Goal: Transaction & Acquisition: Purchase product/service

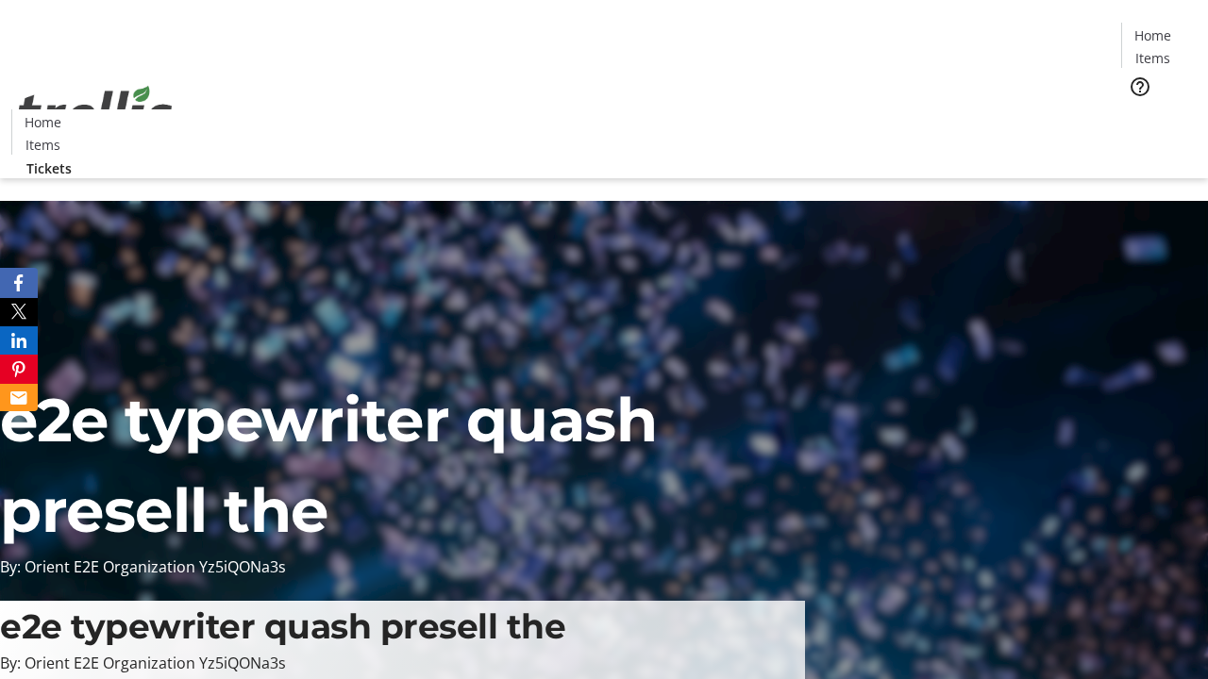
click at [1136, 109] on span "Tickets" at bounding box center [1158, 119] width 45 height 20
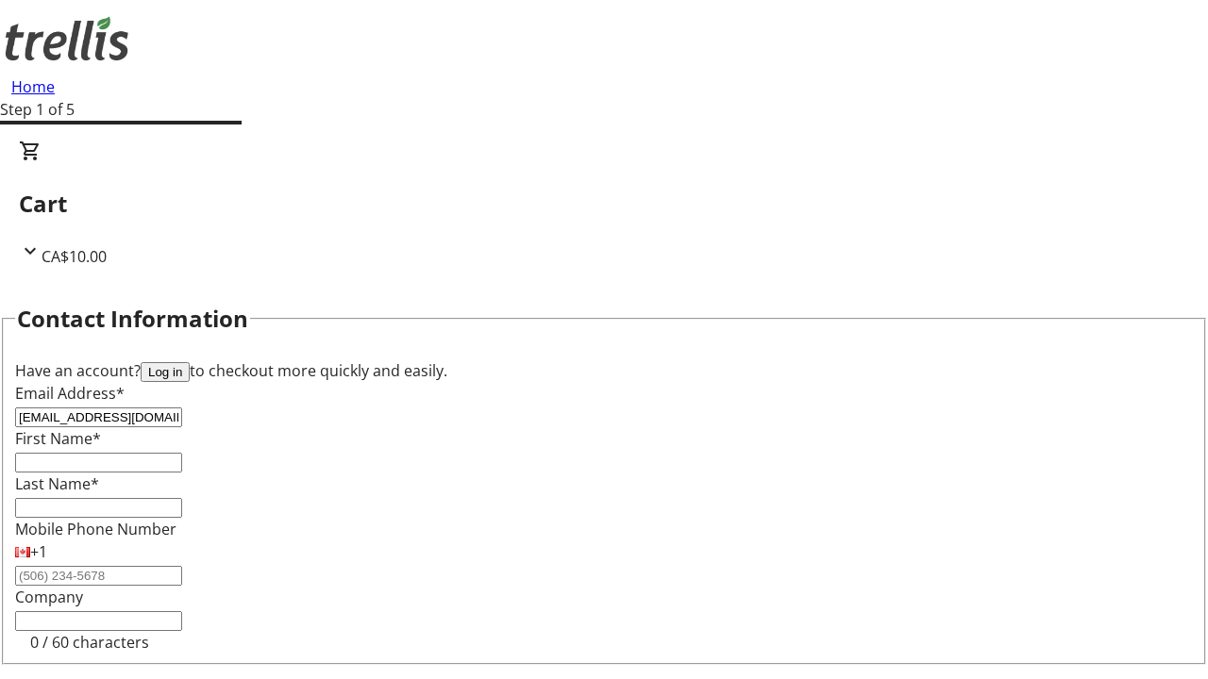
type input "[EMAIL_ADDRESS][DOMAIN_NAME]"
type input "[GEOGRAPHIC_DATA]"
type input "[PERSON_NAME]"
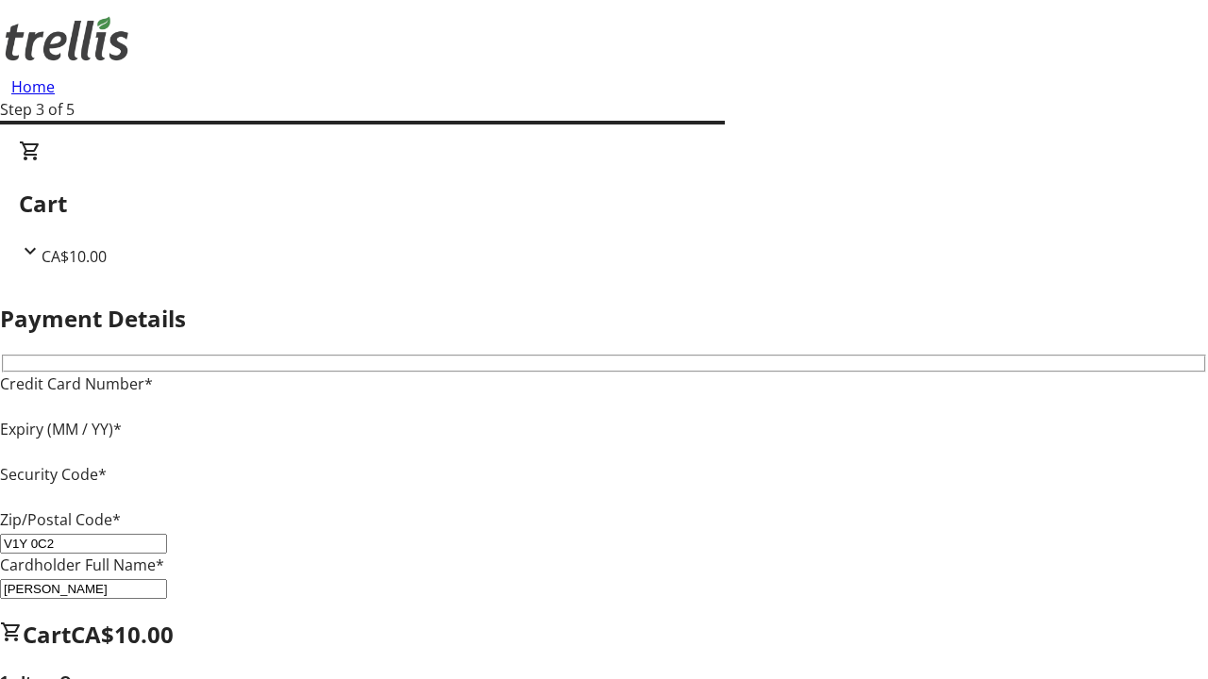
type input "V1Y 0C2"
